Goal: Task Accomplishment & Management: Manage account settings

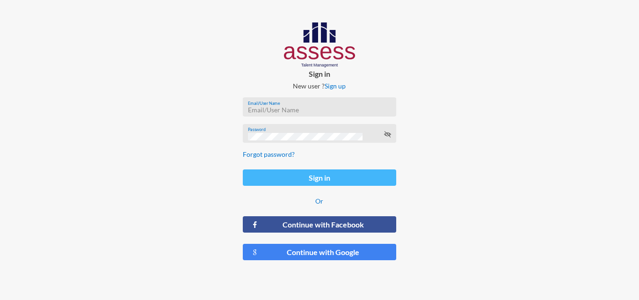
type input "HAH – Talent Map"
click at [345, 181] on button "Sign in" at bounding box center [319, 177] width 153 height 16
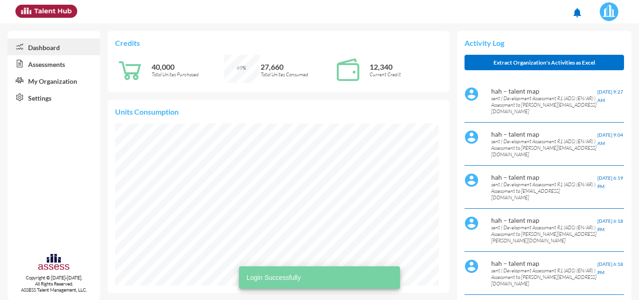
scroll to position [162, 324]
